Goal: Find specific page/section: Find specific page/section

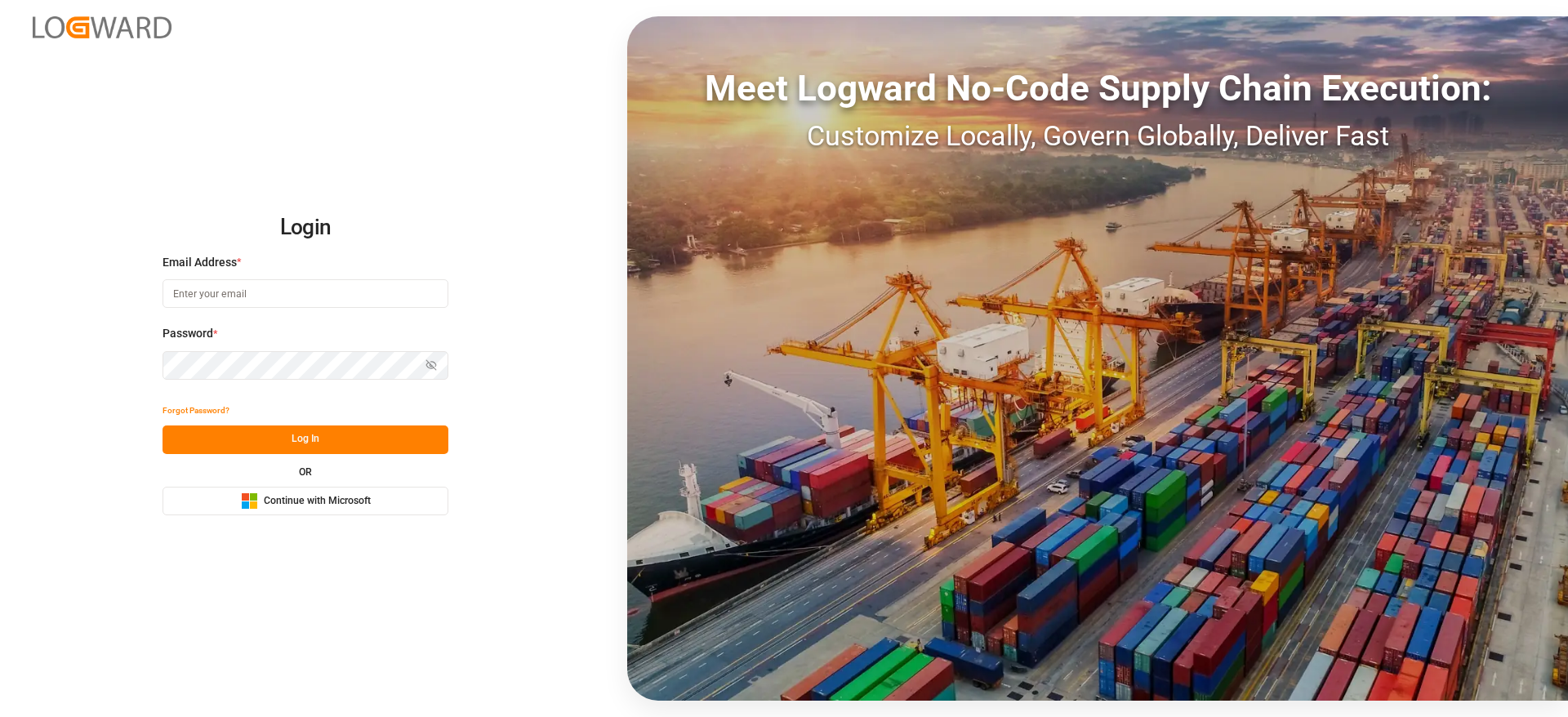
click at [276, 502] on span "Continue with Microsoft" at bounding box center [316, 501] width 107 height 14
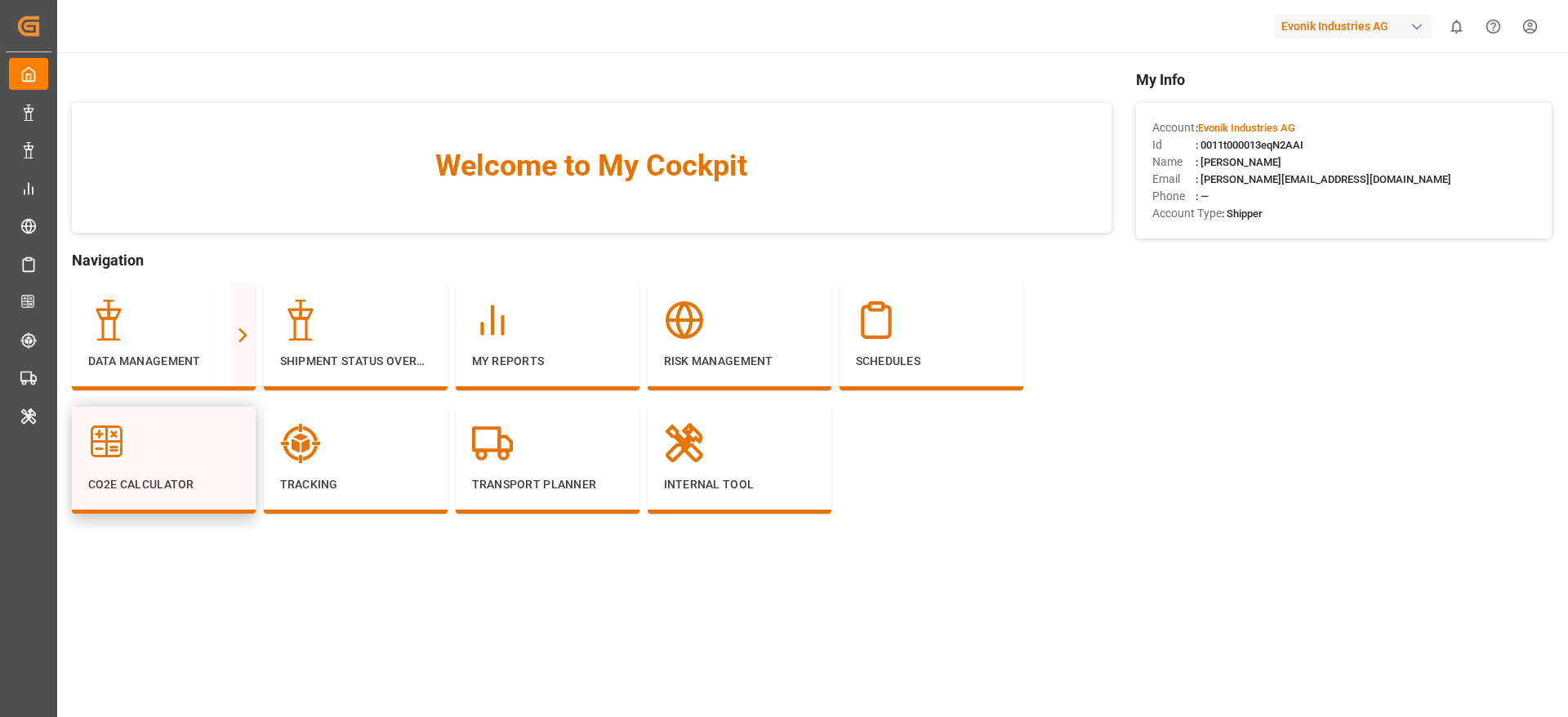
click at [213, 481] on p "CO2e Calculator" at bounding box center [163, 485] width 151 height 17
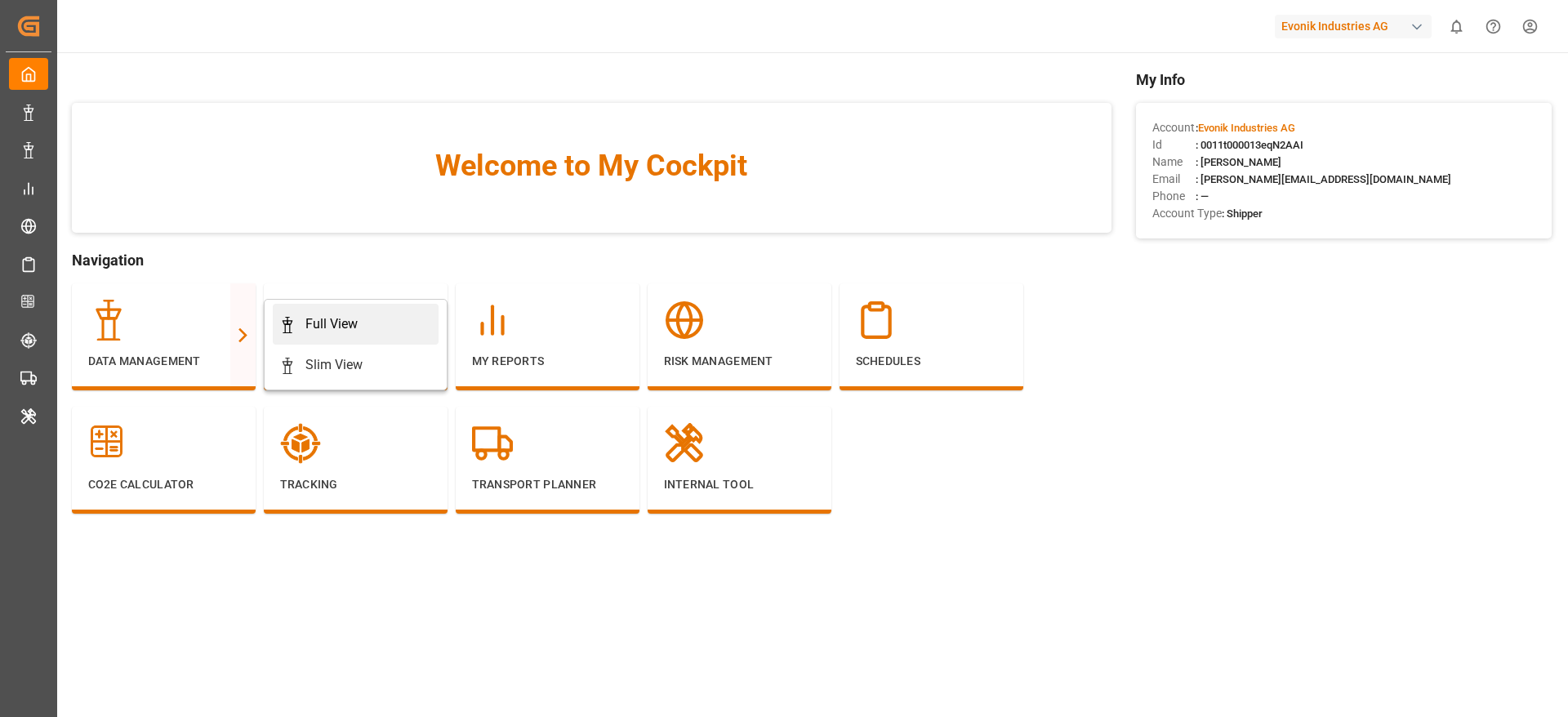
click at [392, 335] on link "Full View" at bounding box center [355, 324] width 166 height 41
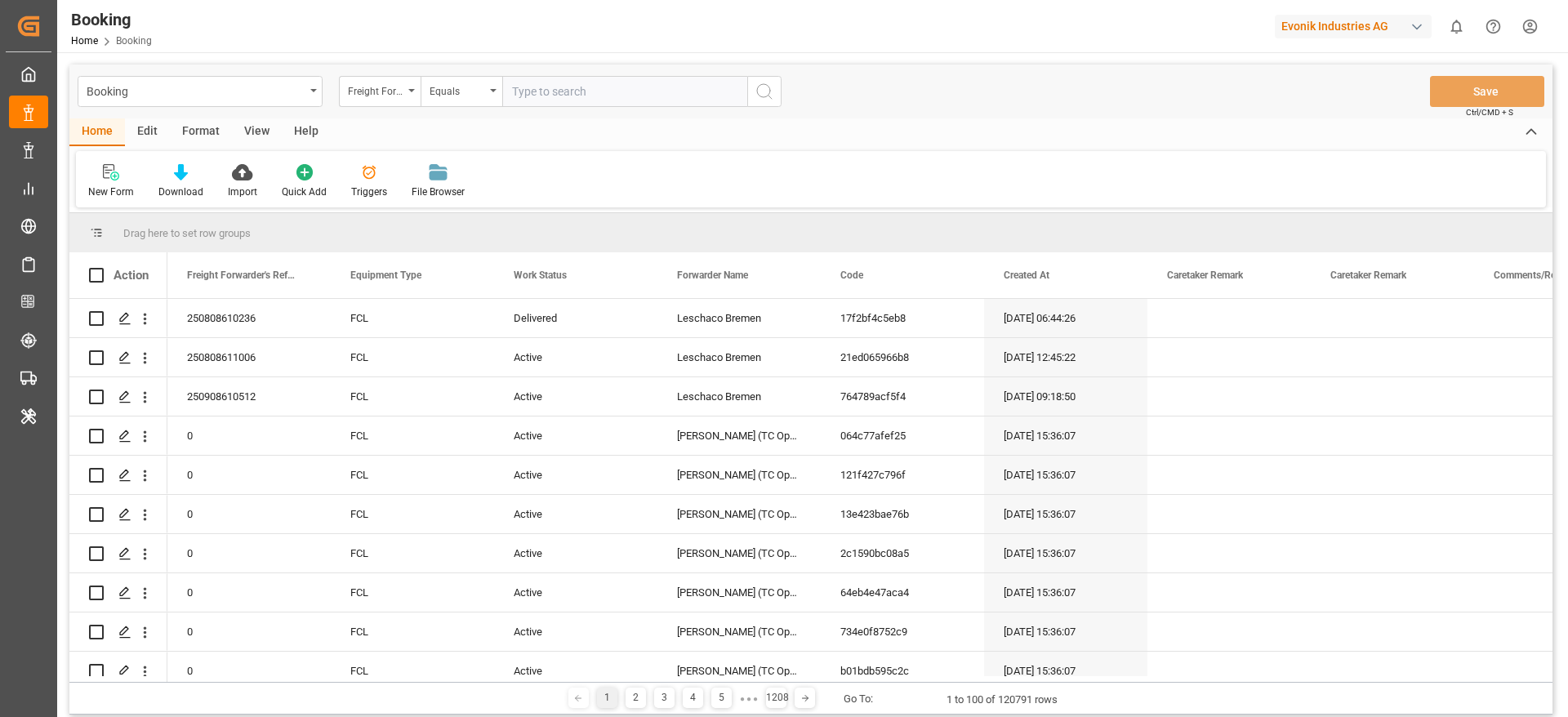
click at [192, 130] on div "Format" at bounding box center [201, 132] width 62 height 28
click at [103, 194] on div "Filter Rows" at bounding box center [112, 191] width 48 height 14
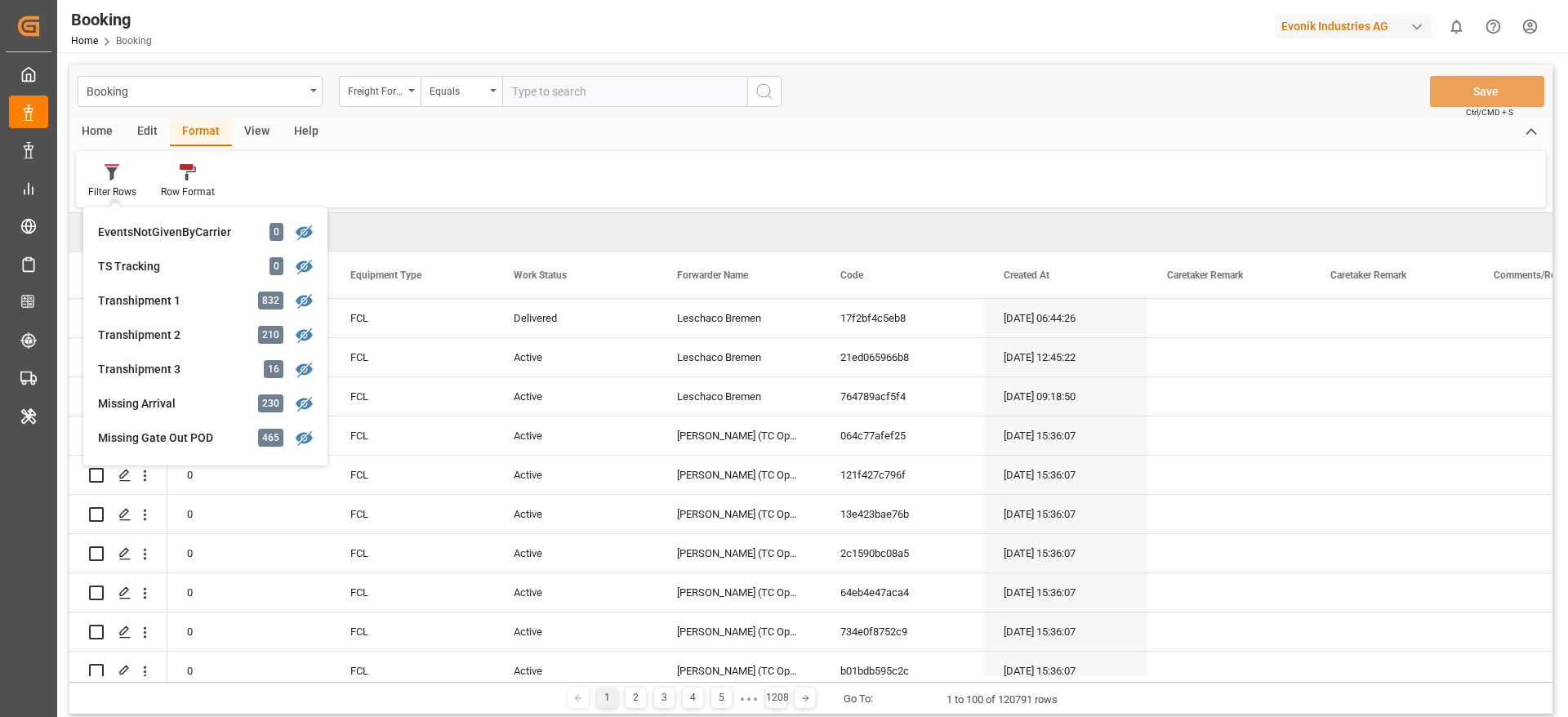
scroll to position [490, 0]
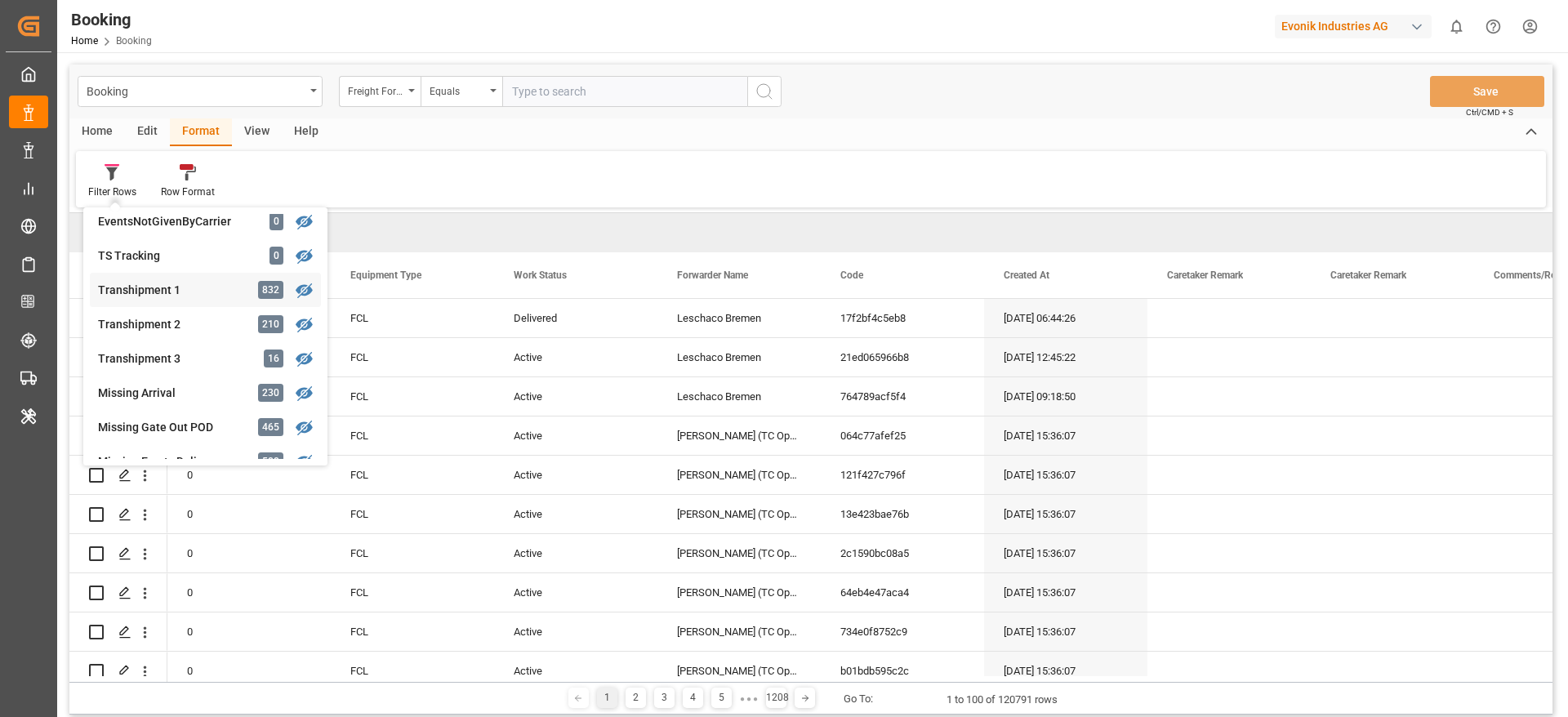
click at [187, 296] on div "Transhipment 1" at bounding box center [169, 290] width 143 height 17
